Goal: Check status: Check status

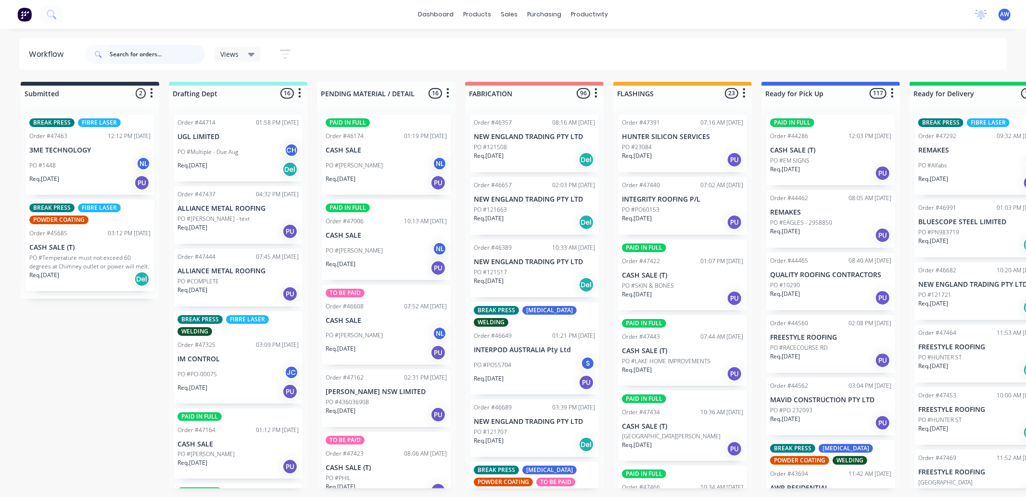
click at [146, 54] on input "text" at bounding box center [157, 54] width 95 height 19
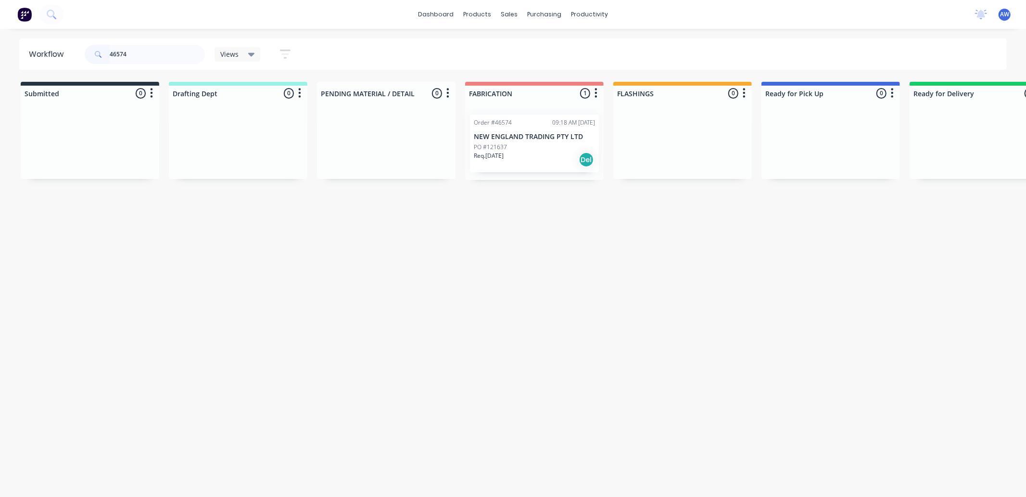
click at [510, 136] on p "NEW ENGLAND TRADING PTY LTD" at bounding box center [534, 137] width 121 height 8
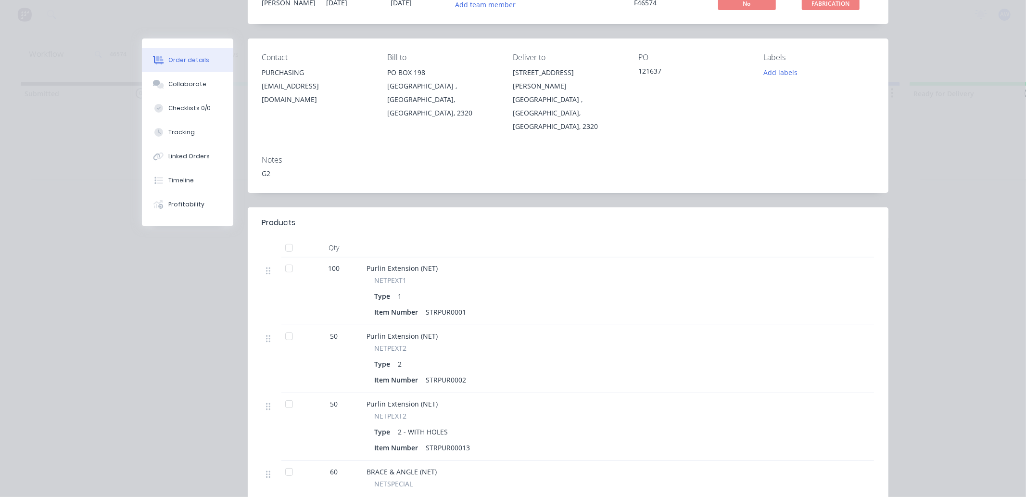
scroll to position [107, 0]
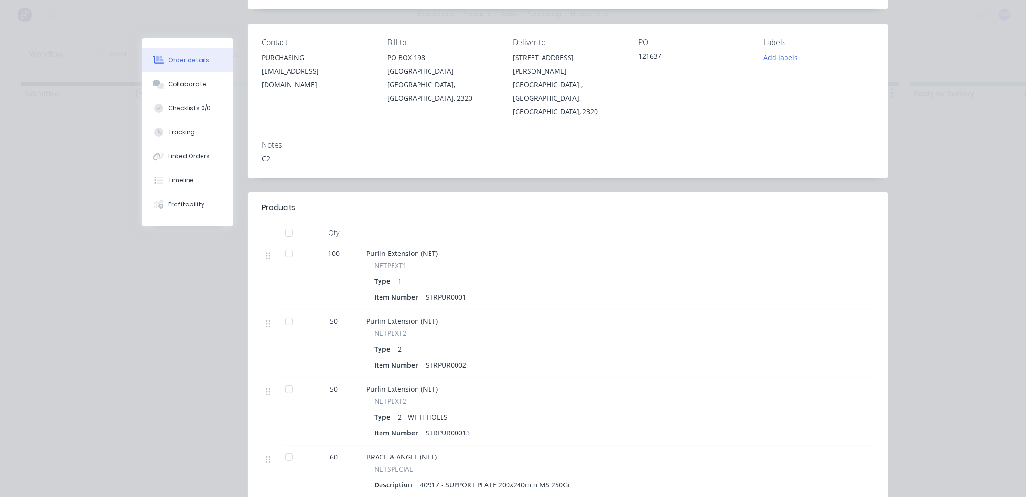
click at [284, 244] on div at bounding box center [289, 253] width 19 height 19
click at [285, 244] on div at bounding box center [289, 253] width 19 height 19
click at [286, 223] on div at bounding box center [289, 232] width 19 height 19
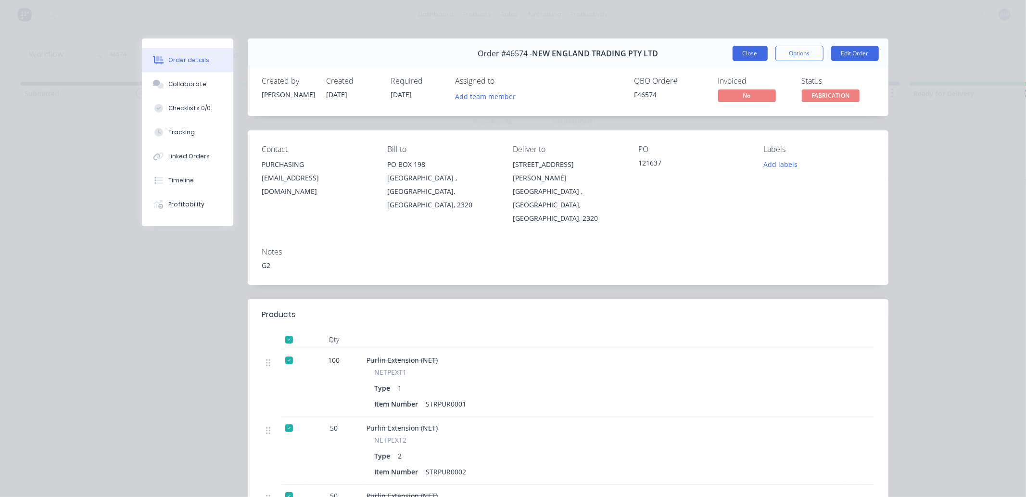
click at [750, 50] on button "Close" at bounding box center [750, 53] width 35 height 15
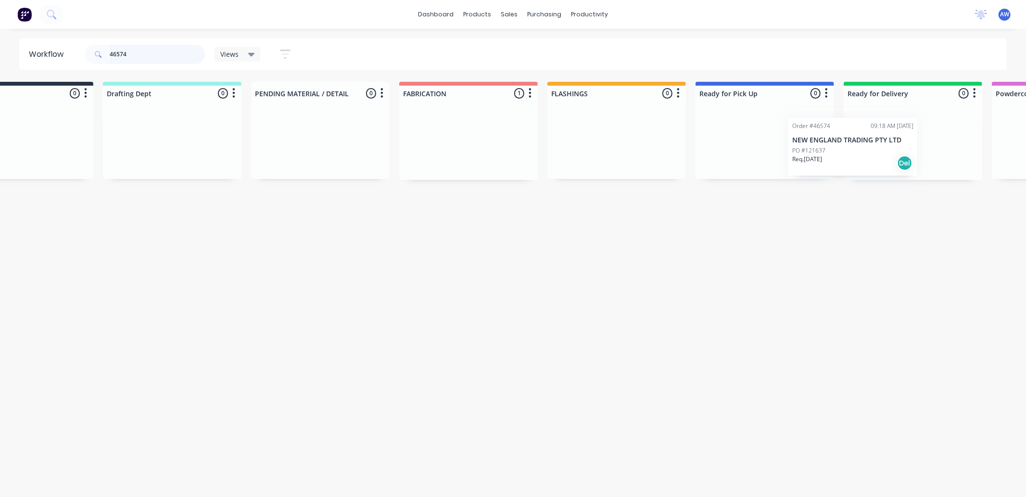
scroll to position [0, 85]
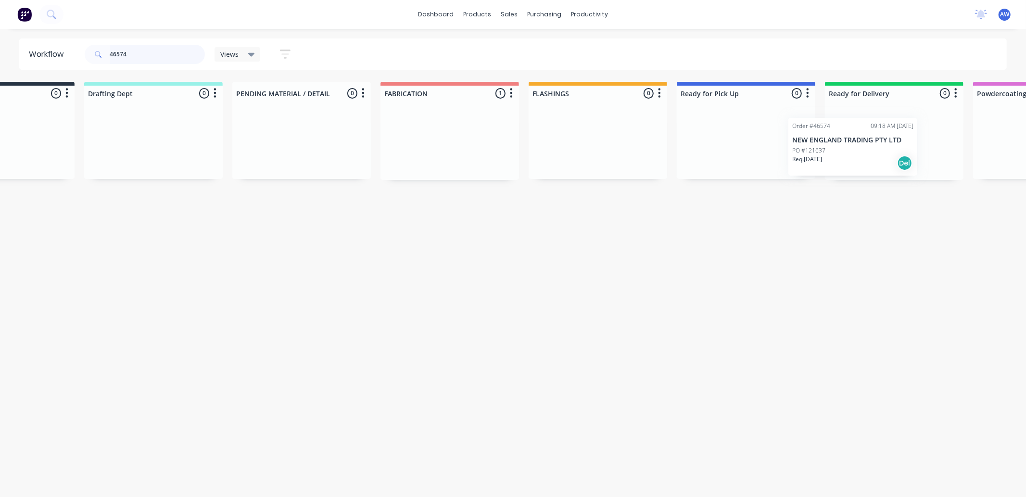
drag, startPoint x: 680, startPoint y: 189, endPoint x: 845, endPoint y: 159, distance: 167.2
click at [845, 159] on div "Submitted 0 Sort By Created date Required date Order number Customer name Most …" at bounding box center [710, 131] width 1605 height 98
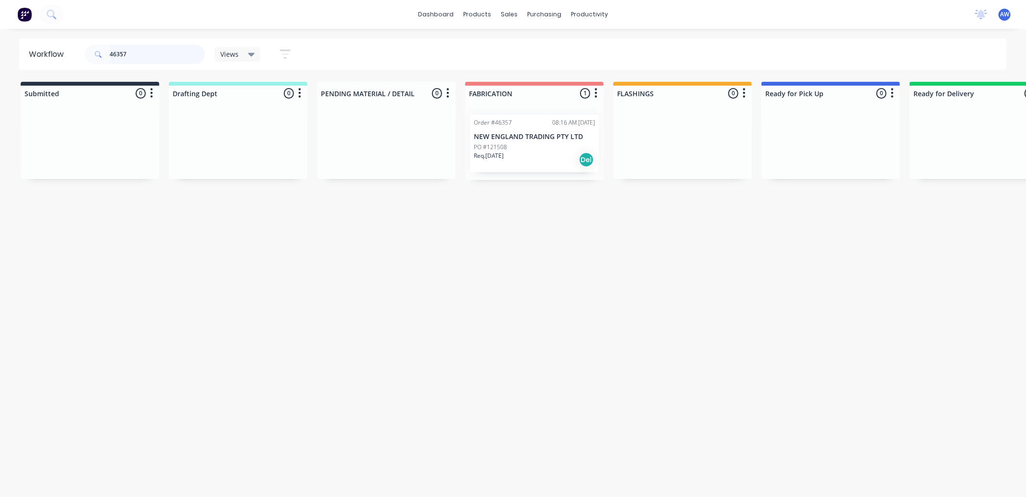
type input "46357"
click at [566, 156] on div "Req. [DATE] Del" at bounding box center [534, 160] width 121 height 16
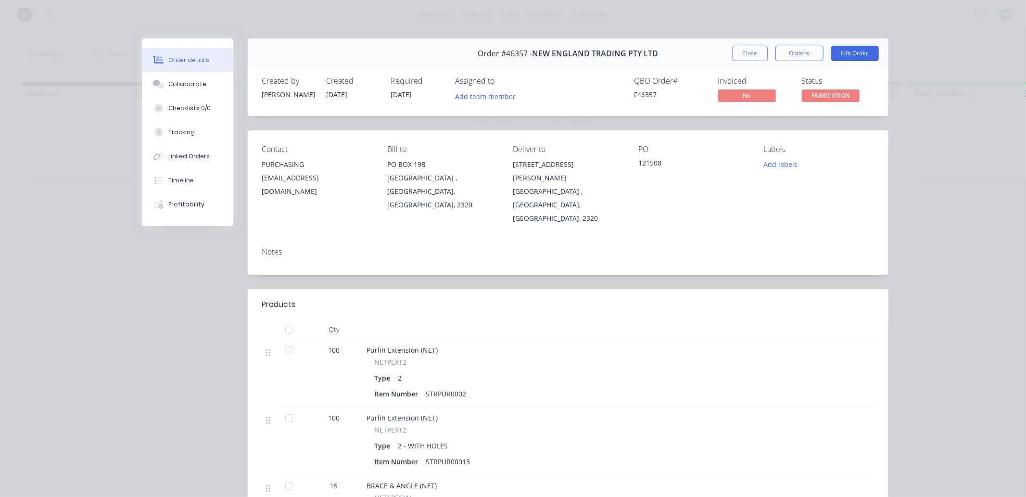
click at [284, 320] on div at bounding box center [289, 329] width 19 height 19
click at [744, 46] on button "Close" at bounding box center [750, 53] width 35 height 15
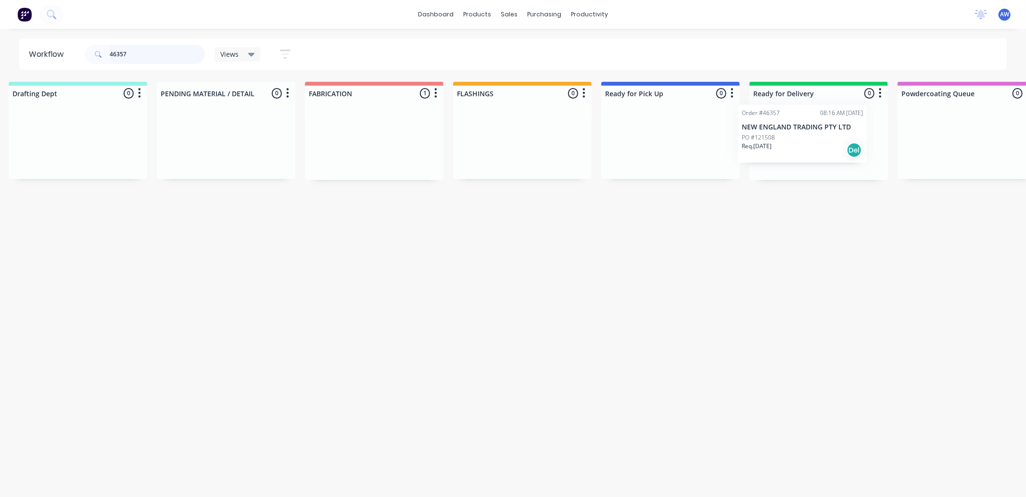
drag, startPoint x: 600, startPoint y: 153, endPoint x: 771, endPoint y: 126, distance: 173.4
click at [771, 126] on div "Submitted 0 Sort By Created date Required date Order number Customer name Most …" at bounding box center [635, 131] width 1605 height 98
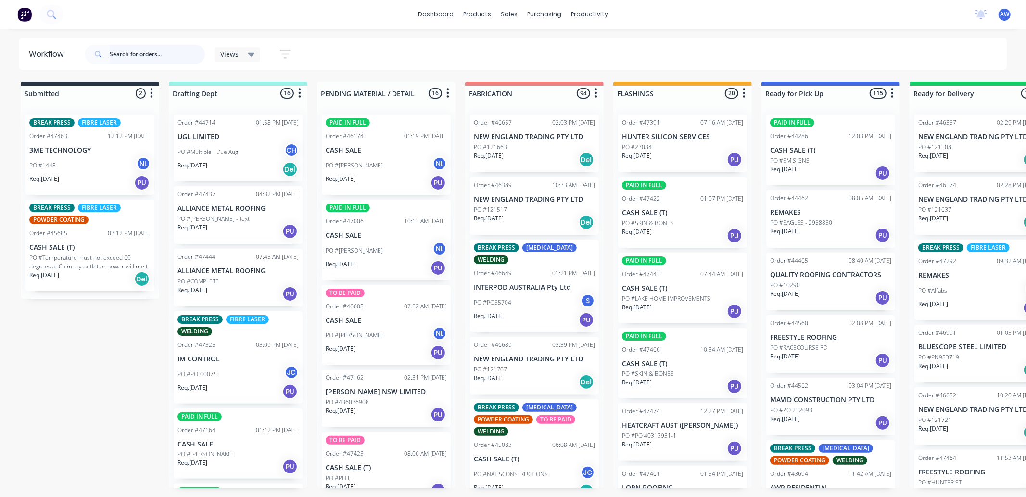
click at [143, 49] on input "text" at bounding box center [157, 54] width 95 height 19
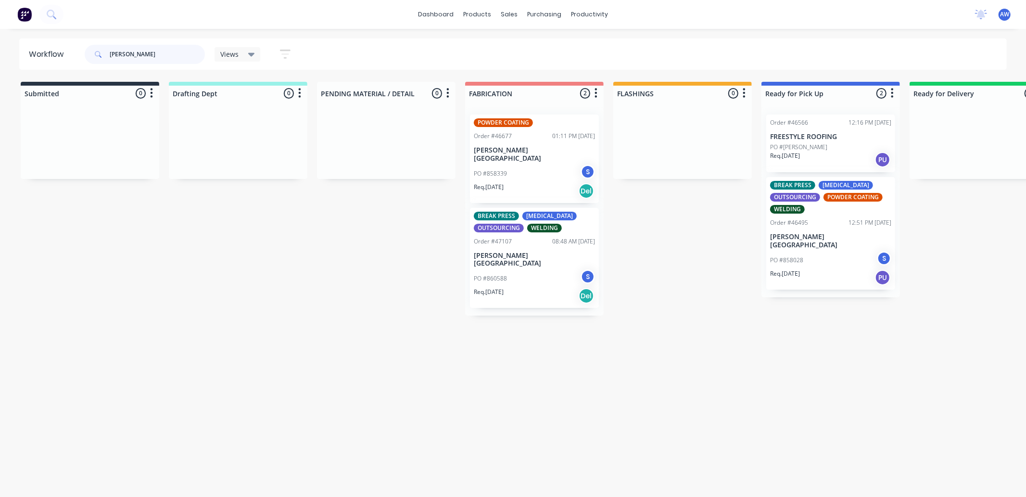
type input "varley"
click at [537, 167] on div "PO #858339 S" at bounding box center [534, 174] width 121 height 18
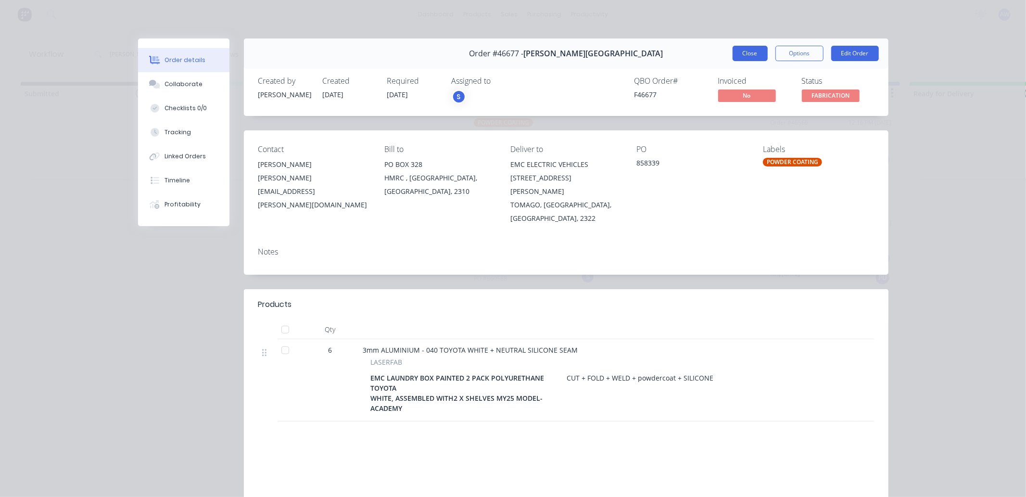
click at [737, 55] on button "Close" at bounding box center [750, 53] width 35 height 15
